Goal: Communication & Community: Answer question/provide support

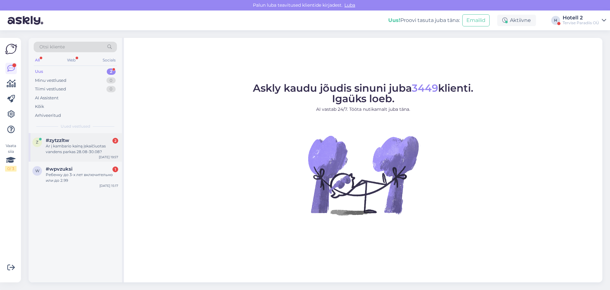
click at [86, 151] on div "Ar į kambario kainą įskaičiuotas vandens parkas 28.08-30.08?" at bounding box center [82, 148] width 72 height 11
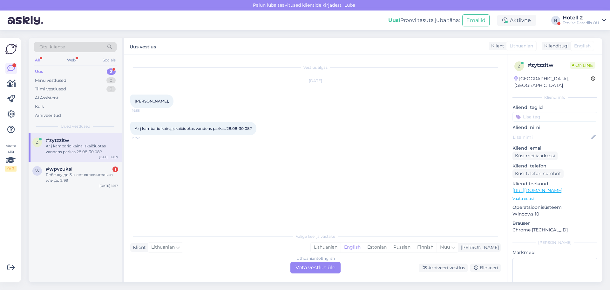
click at [307, 269] on div "Lithuanian to English Võta vestlus üle" at bounding box center [316, 267] width 50 height 11
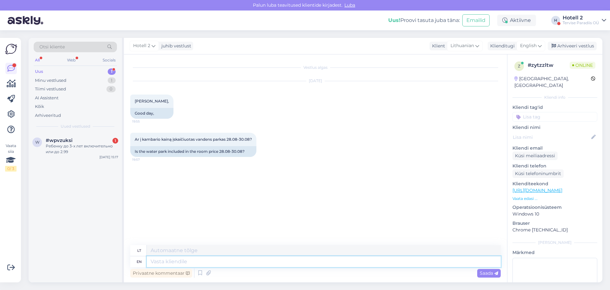
click at [158, 260] on textarea at bounding box center [324, 261] width 354 height 11
click at [530, 46] on span "English" at bounding box center [529, 45] width 17 height 7
type input "est"
click at [501, 76] on link "Estonian" at bounding box center [517, 74] width 70 height 10
click at [160, 258] on textarea at bounding box center [324, 261] width 354 height 11
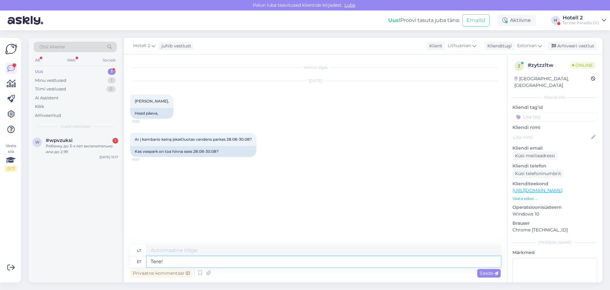
type textarea "Tere!"
type textarea "Sveiki!"
type textarea "Tere! [PERSON_NAME]"
type textarea "Sveiki! Jei"
type textarea "Tere! [PERSON_NAME]"
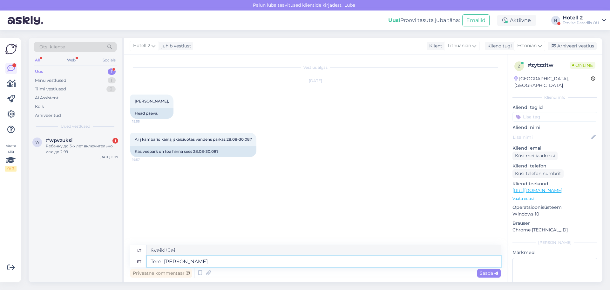
type textarea "Sveiki! Jei pasirinksite"
type textarea "Tere! [PERSON_NAME] majutus"
type textarea "Sveiki! Jei renkatės apgyvendinimą"
type textarea "Tere! [PERSON_NAME] majutus pakketti"
type textarea "Sveiki! Jei renkatės apgyvendinimo paketus"
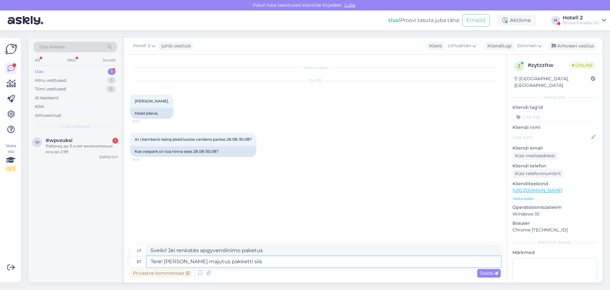
type textarea "Tere! [PERSON_NAME] majutus pakketti siis"
type textarea "Sveiki! Jei pasirinksite apgyvendinimo paketą, tuomet"
type textarea "Tere! [PERSON_NAME] majutus pakketti siis veekeskus o"
type textarea "Sveiki! Jei pasirinksite apgyvendinimo paketą, vandens parkas"
type textarea "Tere! [PERSON_NAME] majutus pakketti siis veekeskus on"
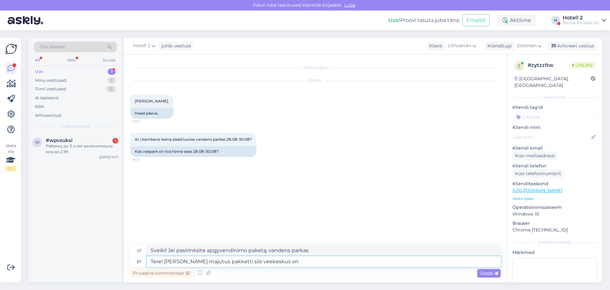
type textarea "Sveiki! Jei pasirinksite apgyvendinimo paketą, vandens parkas yra"
type textarea "Tere! [PERSON_NAME] majutus pakketti siis veekeskus on hinna"
type textarea "Sveiki! Pasirinkus apgyvendinimo paketą, vandens parkas įskaičiuotas į kainą."
click at [220, 260] on textarea "Tere! [PERSON_NAME] majutus pakketti siis veekeskus on hinna sees." at bounding box center [324, 261] width 354 height 11
click at [324, 256] on textarea "Tere! [PERSON_NAME] majutus paketti siis veekeskus on hinna sees." at bounding box center [324, 261] width 354 height 11
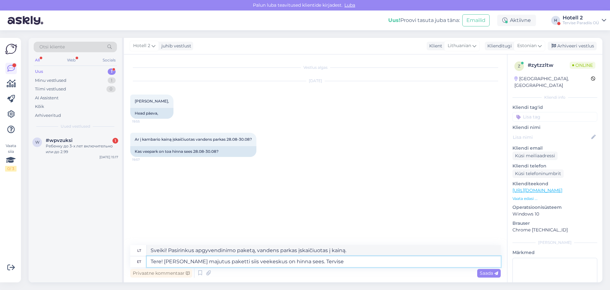
type textarea "Tere! [PERSON_NAME] majutus paketti siis veekeskus on hinna sees. Tervise"
type textarea "Sveiki! Pasirinkus apgyvendinimo paketą, vandens parkas įskaičiuotas į kainą. S…"
type textarea "Tere! [PERSON_NAME] majutus paketti siis veekeskus on hinna sees. Tervise Pa"
type textarea "Sveiki! Pasirinkus apgyvendinimo paketą, vandens parkas įskaičiuotas į kainą. […"
type textarea "Tere! [PERSON_NAME] majutus paketti siis veekeskus on hinna sees. [PERSON_NAME]"
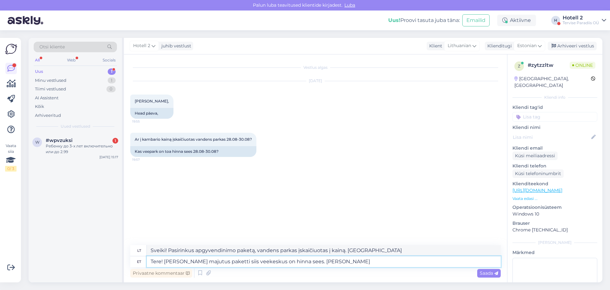
type textarea "Sveiki! Pasirinkus apgyvendinimo paketą, vandens parkas įskaičiuotas į kainą. S…"
type textarea "Tere! [PERSON_NAME] majutus paketti siis veekeskus on hinna sees. Tervise Parad…"
type textarea "Sveiki! Pasirinkus apgyvendinimo paketą, vandens parkas įskaičiuotas į kainą. „…"
type textarea "Tere! [PERSON_NAME] majutus paketti siis veekeskus on hinna sees. Tervise Parad…"
click at [488, 269] on div "Saada" at bounding box center [490, 273] width 24 height 9
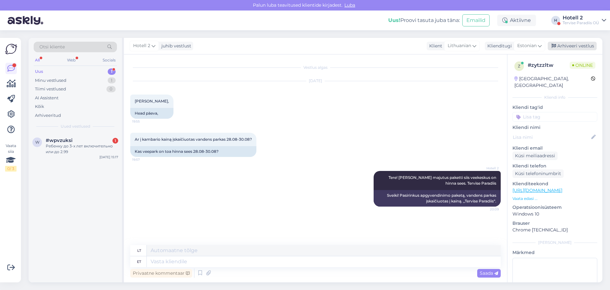
click at [568, 45] on div "Arhiveeri vestlus" at bounding box center [572, 46] width 49 height 9
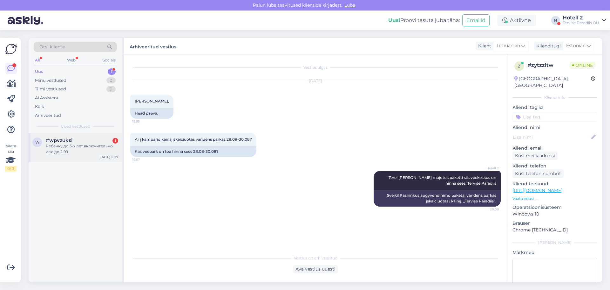
click at [72, 146] on div "Ребенку до 3-х лет включительно или до 2.99" at bounding box center [82, 148] width 72 height 11
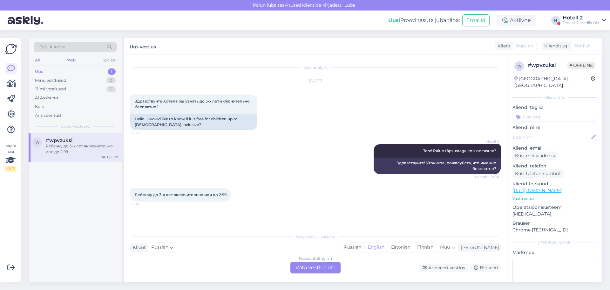
click at [308, 267] on div "Russian to English Võta vestlus üle" at bounding box center [316, 267] width 50 height 11
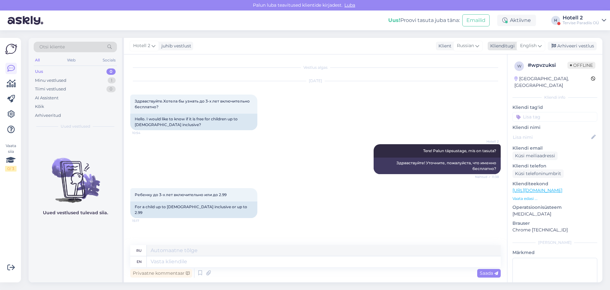
click at [532, 45] on span "English" at bounding box center [529, 45] width 17 height 7
click at [514, 72] on link "Estonian" at bounding box center [517, 74] width 70 height 10
click at [149, 259] on textarea at bounding box center [324, 261] width 354 height 11
type textarea "Vk"
type textarea "Вк"
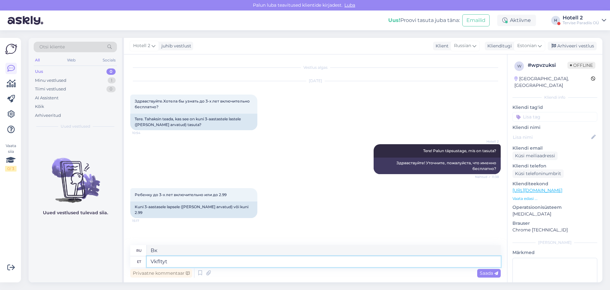
type textarea "Vkfltytw"
type textarea "Vkfltyt"
type textarea "V"
click at [525, 46] on span "Estonian" at bounding box center [527, 45] width 19 height 7
click at [497, 58] on input "est" at bounding box center [516, 60] width 60 height 10
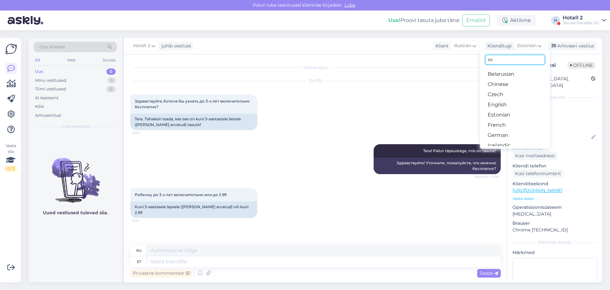
type input "e"
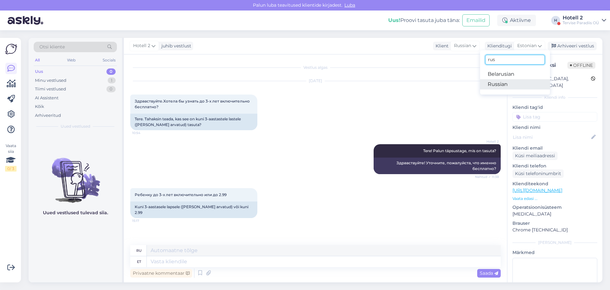
type input "rus"
click at [505, 83] on link "Russian" at bounding box center [515, 84] width 70 height 10
click at [143, 253] on div "Vestlus algas [DATE] Здравствуйте.Хотела бы узнать до 3-х лет включительно бесп…" at bounding box center [315, 168] width 383 height 228
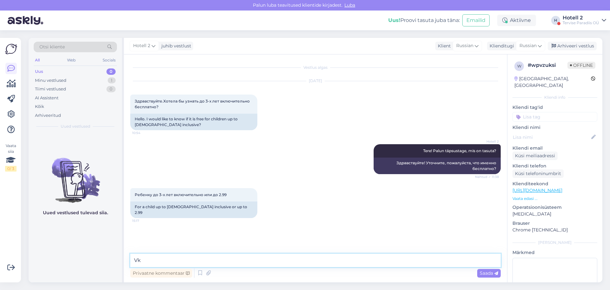
type textarea "V"
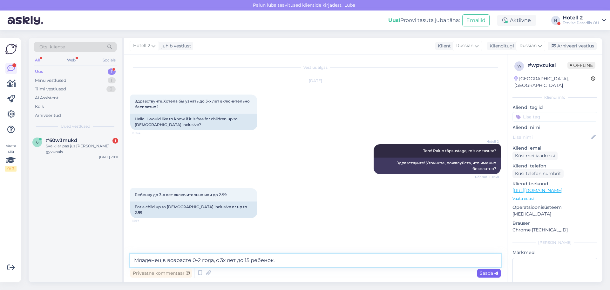
type textarea "Младенец в возрасте 0-2 года, с 3х лет до 15 ребенок."
click at [480, 273] on span "Saada" at bounding box center [489, 273] width 18 height 6
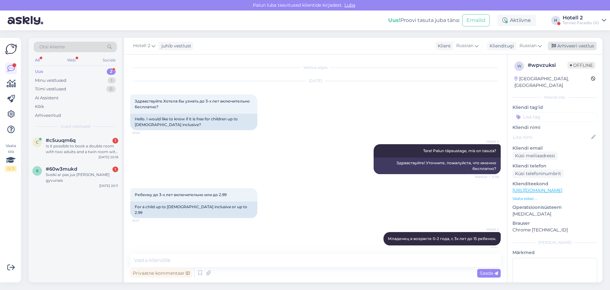
click at [579, 45] on div "Arhiveeri vestlus" at bounding box center [572, 46] width 49 height 9
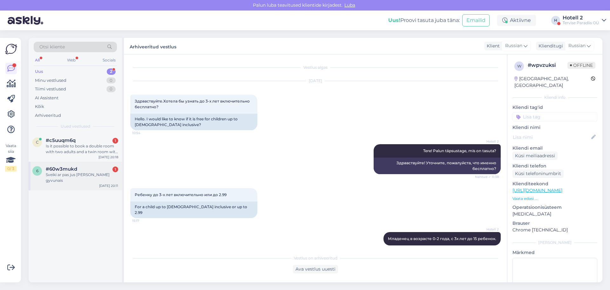
click at [71, 173] on div "Sveiki ar pas jus [PERSON_NAME] gyvunais" at bounding box center [82, 177] width 72 height 11
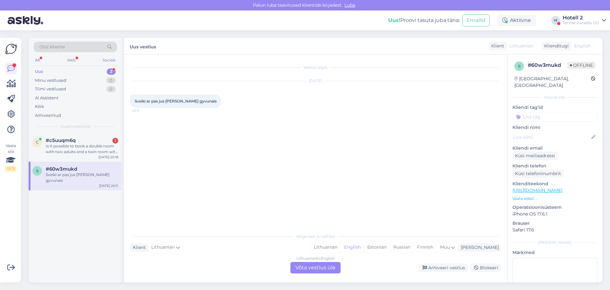
click at [315, 267] on div "Lithuanian to English Võta vestlus üle" at bounding box center [316, 267] width 50 height 11
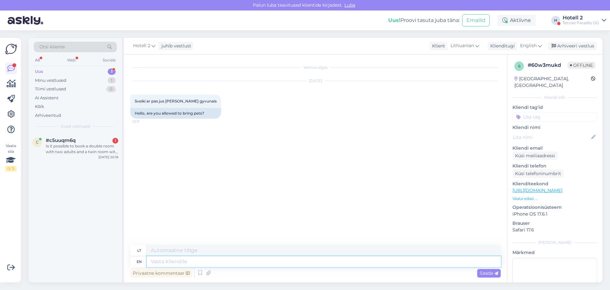
click at [162, 259] on textarea at bounding box center [324, 261] width 354 height 11
click at [526, 42] on span "English" at bounding box center [529, 45] width 17 height 7
click at [498, 60] on input "rus" at bounding box center [517, 60] width 60 height 10
type input "r"
type input "est"
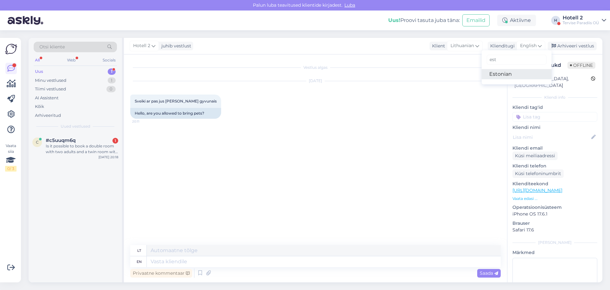
click at [502, 74] on link "Estonian" at bounding box center [517, 74] width 70 height 10
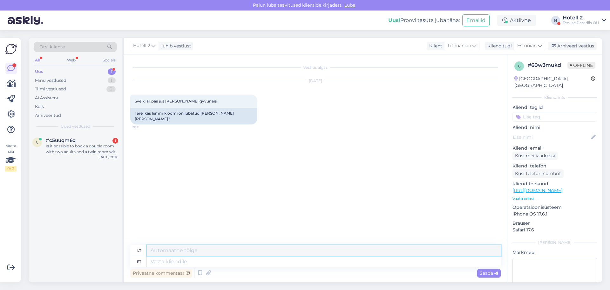
click at [152, 255] on textarea at bounding box center [324, 250] width 354 height 11
click at [152, 261] on textarea at bounding box center [324, 261] width 354 height 11
type textarea "Tere!"
type textarea "Sveiki!"
type textarea "Tere! Lemmi"
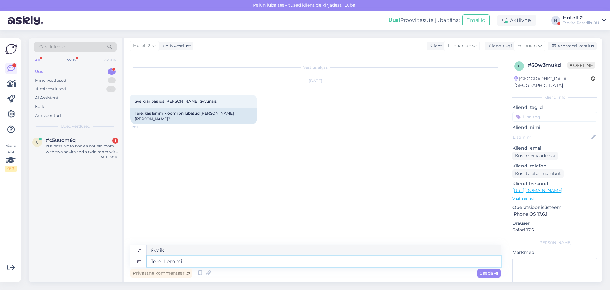
type textarea "Sveiki! [GEOGRAPHIC_DATA]"
type textarea "Tere! Lemmikloomad"
type textarea "Sveiki! Augintiniai"
type textarea "Tere! Lemmikloomad ei o"
type textarea "Sveiki! Gyvūnai draudžiami."
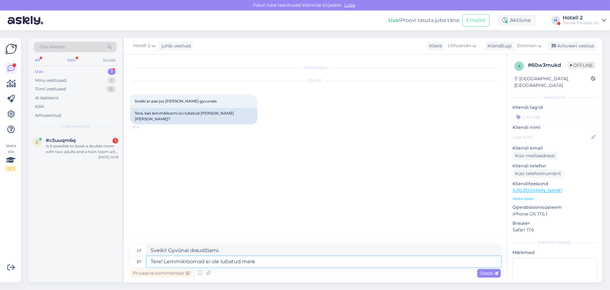
type textarea "Tere! Lemmikloomad ei ole lubatud meie"
type textarea "Sveiki! Mūsų viešbutyje augintiniai draudžiami."
type textarea "Tere! Lemmikloomad ei ole lubatud meie hotelli. Tervise"
type textarea "Sveiki! Mūsų viešbutyje augintiniai draudžiami. Sveikata"
type textarea "Tere! Lemmikloomad ei ole lubatud meie hotelli. Tervise Paradiis"
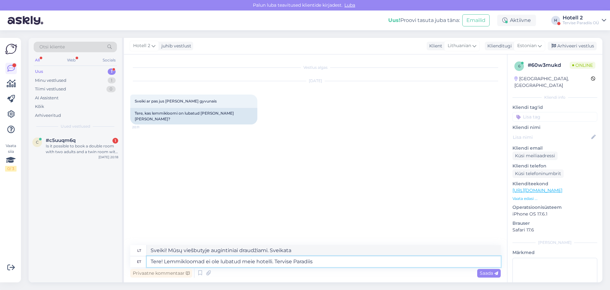
type textarea "Sveiki! Mūsų viešbutyje augintiniai draudžiami. Sveikatos rojus"
type textarea "Tere! Lemmikloomad ei ole lubatud meie hotelli. Tervise Paradiis"
click at [488, 271] on span "Saada" at bounding box center [489, 273] width 18 height 6
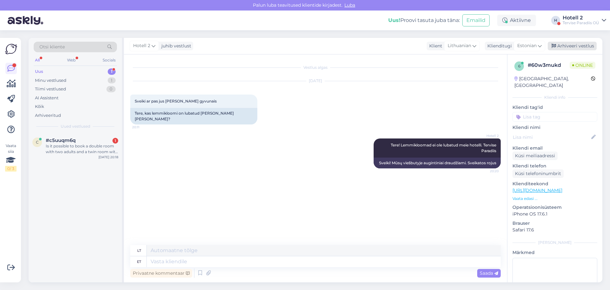
click at [572, 45] on div "Arhiveeri vestlus" at bounding box center [572, 46] width 49 height 9
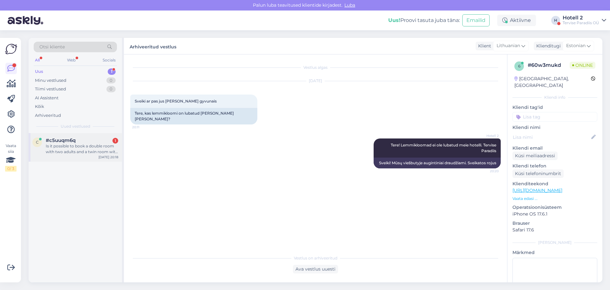
click at [82, 147] on div "Is it possible to book a double room with two adults and a twin room with one a…" at bounding box center [82, 148] width 72 height 11
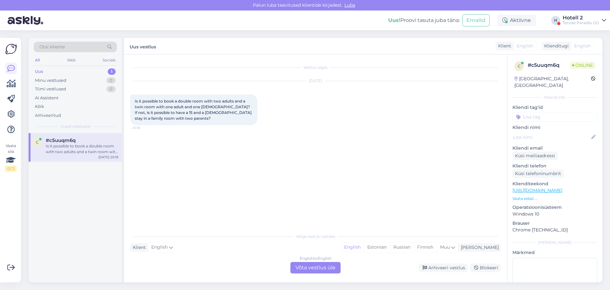
click at [555, 47] on div "Klienditugi" at bounding box center [555, 46] width 27 height 7
click at [329, 264] on div "English to English Võta vestlus üle" at bounding box center [316, 267] width 50 height 11
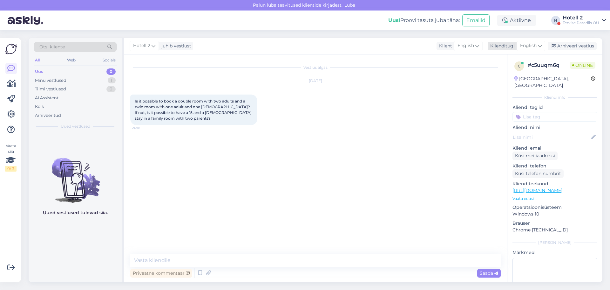
click at [535, 45] on span "English" at bounding box center [529, 45] width 17 height 7
click at [500, 76] on link "Estonian" at bounding box center [517, 74] width 70 height 10
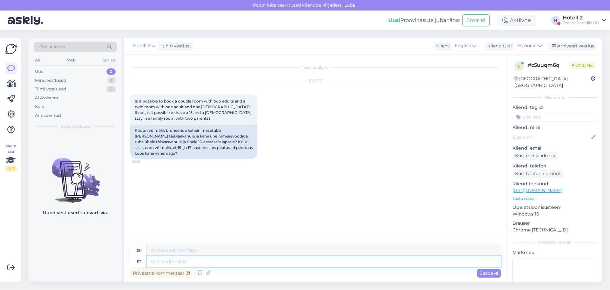
click at [161, 257] on textarea at bounding box center [324, 261] width 354 height 11
type textarea "Tere!"
type textarea "Hello!"
type textarea "Tere! P"
type textarea "Hello! P"
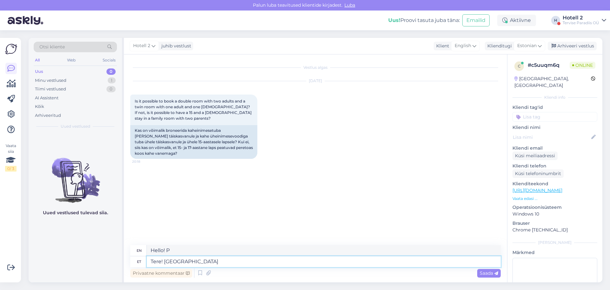
type textarea "Tere! [GEOGRAPHIC_DATA]"
type textarea "Hello! Please"
type textarea "Tere! Palun vaadake"
type textarea "Hello! Please take a look."
type textarea "Tere! Palun vaadake saa"
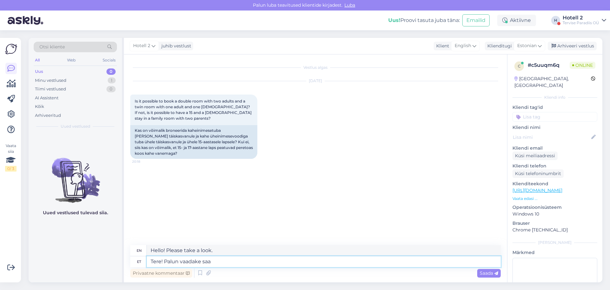
type textarea "Hello! Please check the status."
type textarea "Tere! Palun vaadake saadavust"
type textarea "Hello! Please check availability."
type textarea "Tere! Palun vaadake saadavust siin"
type textarea "Hello! Please check availability here"
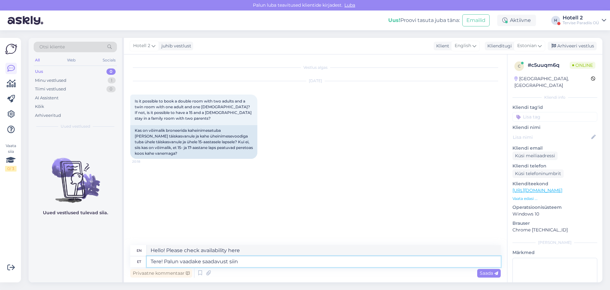
paste textarea "[URL][DOMAIN_NAME]"
type textarea "Tere! Palun vaadake saadavust siin [URL][DOMAIN_NAME]"
type textarea "Hello! Please check availability here [URL][DOMAIN_NAME] !/accommodation/packag…"
type textarea "Tere! Palun vaadake saadavust siin [URL][DOMAIN_NAME]"
click at [489, 274] on span "Saada" at bounding box center [489, 273] width 18 height 6
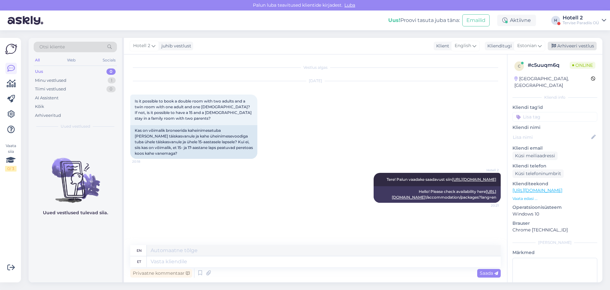
click at [588, 46] on div "Arhiveeri vestlus" at bounding box center [572, 46] width 49 height 9
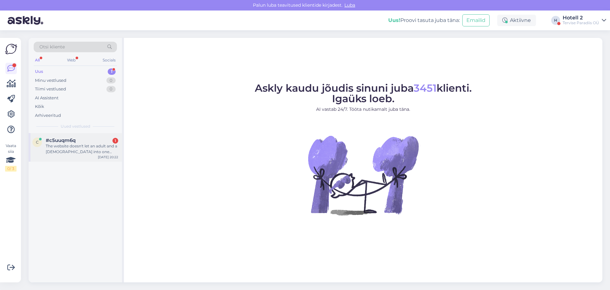
click at [93, 151] on div "The website doesn't let an adult and a [DEMOGRAPHIC_DATA] into one room, but is…" at bounding box center [82, 148] width 72 height 11
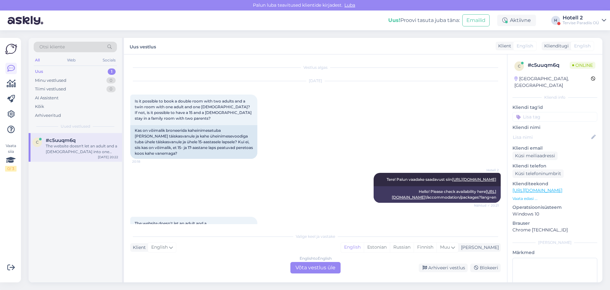
scroll to position [36, 0]
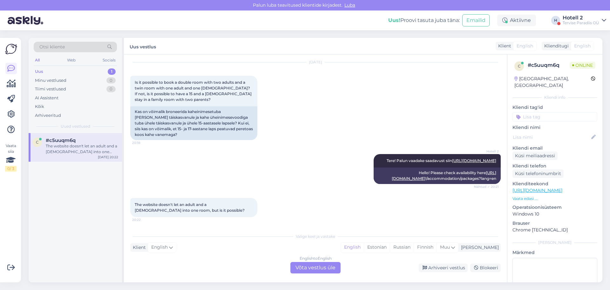
click at [306, 266] on div "English to English Võta vestlus üle" at bounding box center [316, 267] width 50 height 11
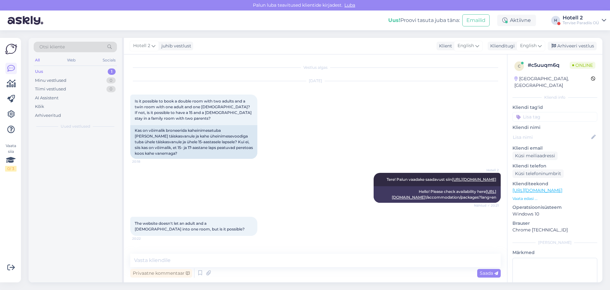
scroll to position [12, 0]
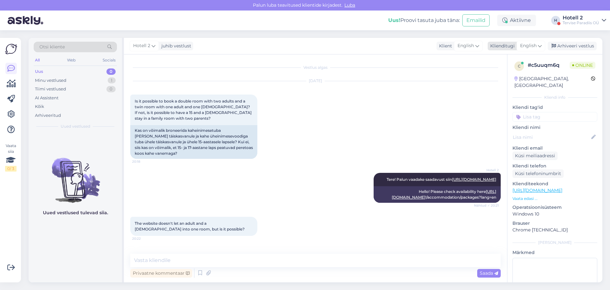
click at [529, 47] on span "English" at bounding box center [529, 45] width 17 height 7
type input "est"
click at [500, 73] on link "Estonian" at bounding box center [517, 74] width 70 height 10
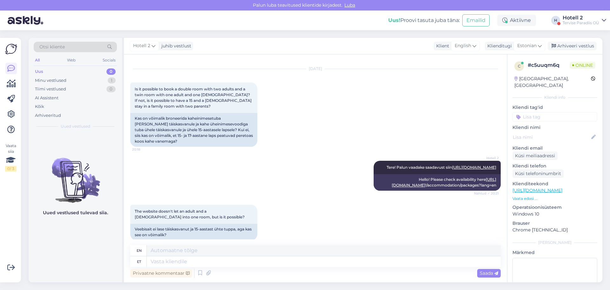
scroll to position [36, 0]
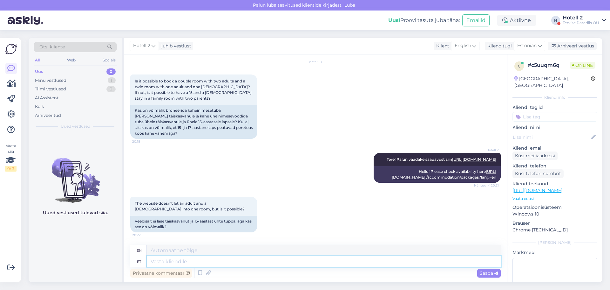
click at [158, 261] on textarea at bounding box center [324, 261] width 354 height 11
type textarea "Palun"
type textarea "Please"
type textarea "Palun valige"
type textarea "Please select"
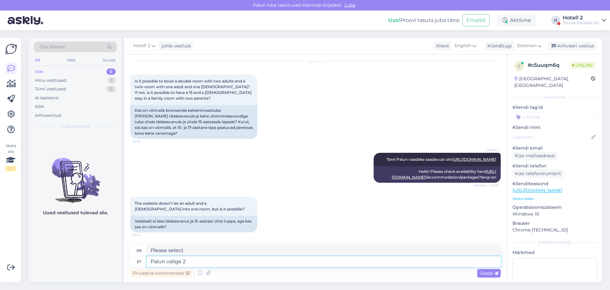
type textarea "Palun valige 2"
type textarea "Please select 2"
type textarea "Palun valige 2 täiskas"
type textarea "Please select 2 adults"
type textarea "Palun valige 2 täiskasvanut sii"
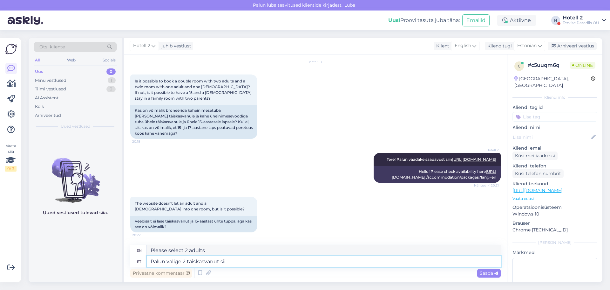
type textarea "Please select 2 adults here"
type textarea "Palun valige 2 täiskasvanut"
type textarea "Please select 2 adults"
type textarea "Palun valige 2 täiskasvanut,"
type textarea "Please select 2 adults,"
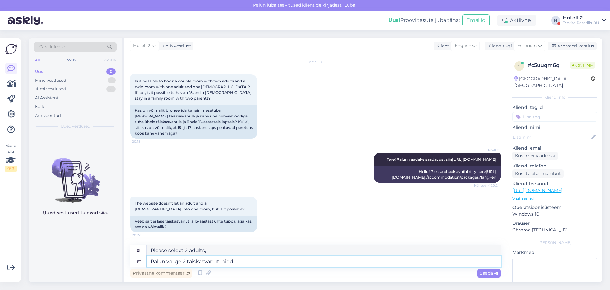
type textarea "Palun valige 2 täiskasvanut, hind"
type textarea "Please select 2 adults, price"
type textarea "Palun valige 2 täiskasvanut, hind jääb"
type textarea "Please select 2 adults, the price will remain the same."
type textarea "Palun valige 2 täiskasvanut, hind jääb samak"
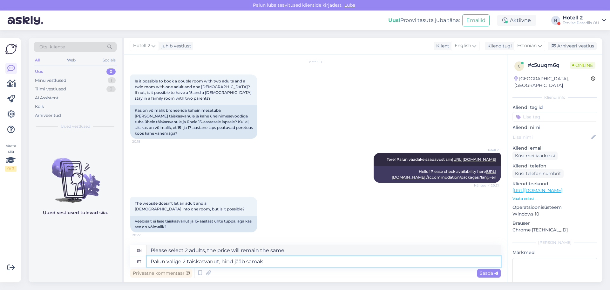
type textarea "Please select 2 adults, price remains the same"
type textarea "Palun valige 2 täiskasvanut, hind jääb samaks"
type textarea "Please select 2 adults, the price remains the same"
type textarea "Palun valige 2 täiskasvanut, hind jääb samaks naga 1"
type textarea "Please select 2 adults, price remains the same as 1"
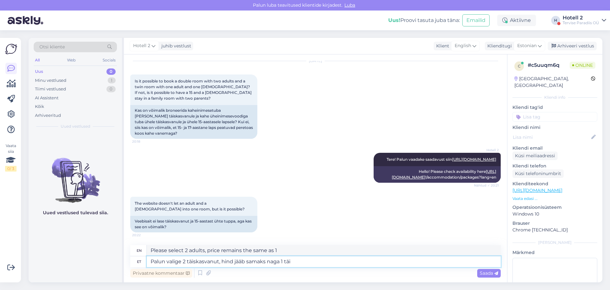
type textarea "Palun valige 2 täiskasvanut, hind jääb samaks naga 1 täis"
type textarea "Please select 2 adults, the price remains the same as 1 full"
type textarea "Palun valige 2 täiskasvanut, hind jääb samaks naga 1 täiskasvanu j"
type textarea "Please select 2 adults, the price remains the same as 1 adult"
type textarea "Palun valige 2 täiskasvanut, hind jääb samaks naga 1 täiskasvanu ja"
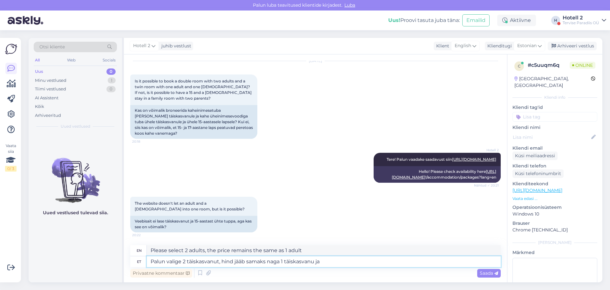
type textarea "Please select 2 adults, the price remains the same as 1 adult and"
type textarea "Palun valige 2 täiskasvanut, hind jääb samaks naga 1 täiskasvanu ja 1"
type textarea "Please select 2 adults, the price remains the same as 1 adult and 1 child."
type textarea "Palun valige 2 täiskasvanut, hind jääb samaks naga 1 täiskasvanu ja 1 laps."
type textarea "Please select 2 adults, the price remains the same as 1 adult and 1 child"
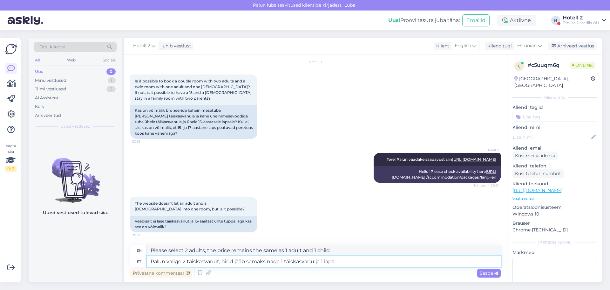
type textarea "Palun valige 2 täiskasvanut, hind jääb samaks naga 1 täiskasvanu ja 1 laps."
type textarea "Please select 2 adults, the price remains the same as 1 adult and 1 child."
type textarea "Palun valige 2 täiskasvanut, hind jääb samaks naga 1 täiskasvanu ja 1 laps."
click at [483, 274] on span "Saada" at bounding box center [489, 273] width 18 height 6
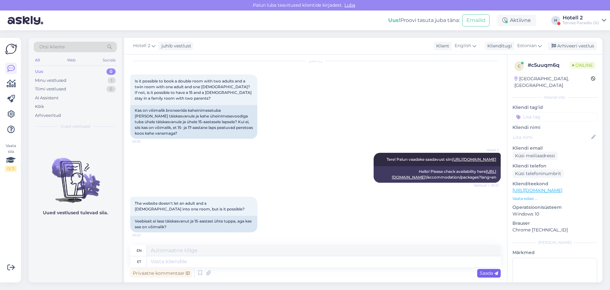
scroll to position [87, 0]
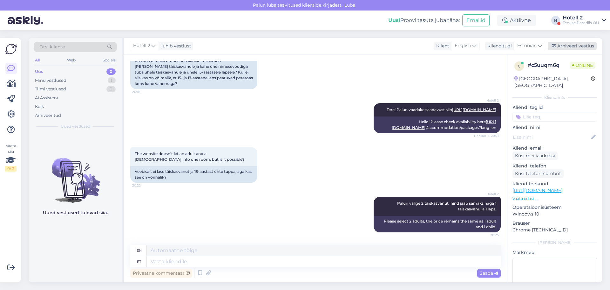
click at [569, 47] on div "Arhiveeri vestlus" at bounding box center [572, 46] width 49 height 9
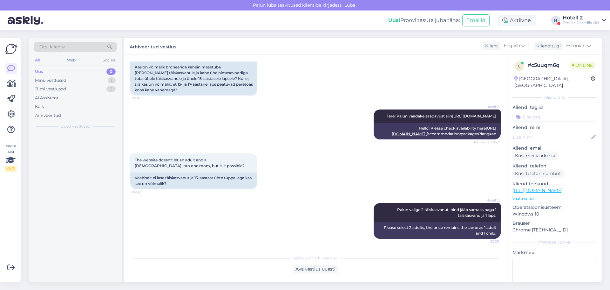
scroll to position [80, 0]
